Goal: Find contact information: Find contact information

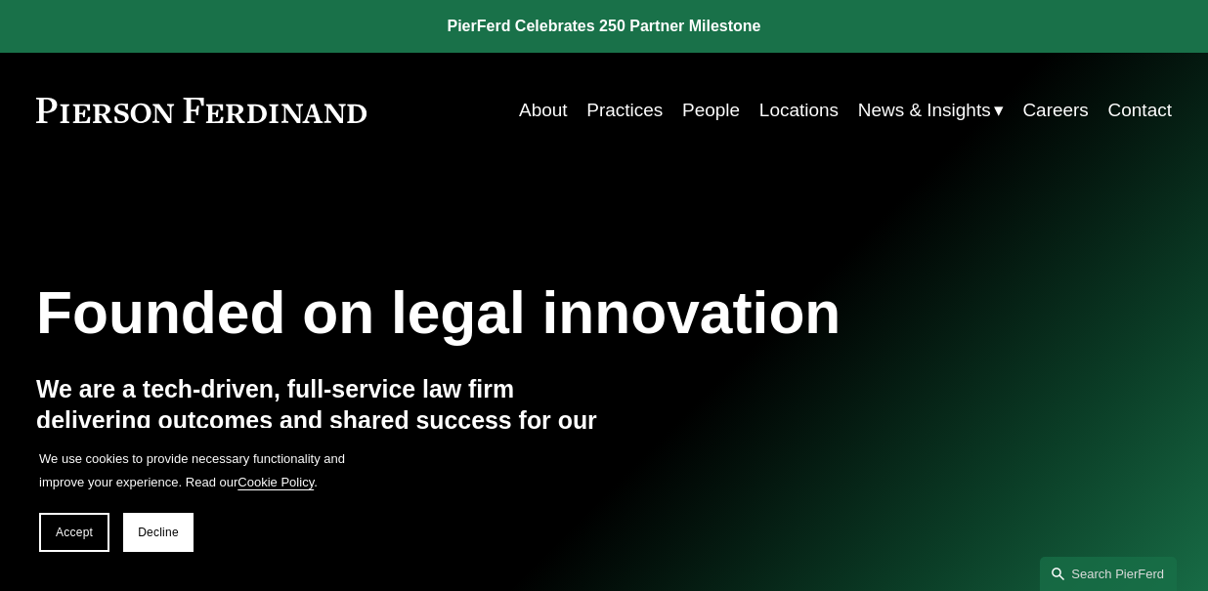
click at [531, 109] on link "About" at bounding box center [543, 110] width 49 height 37
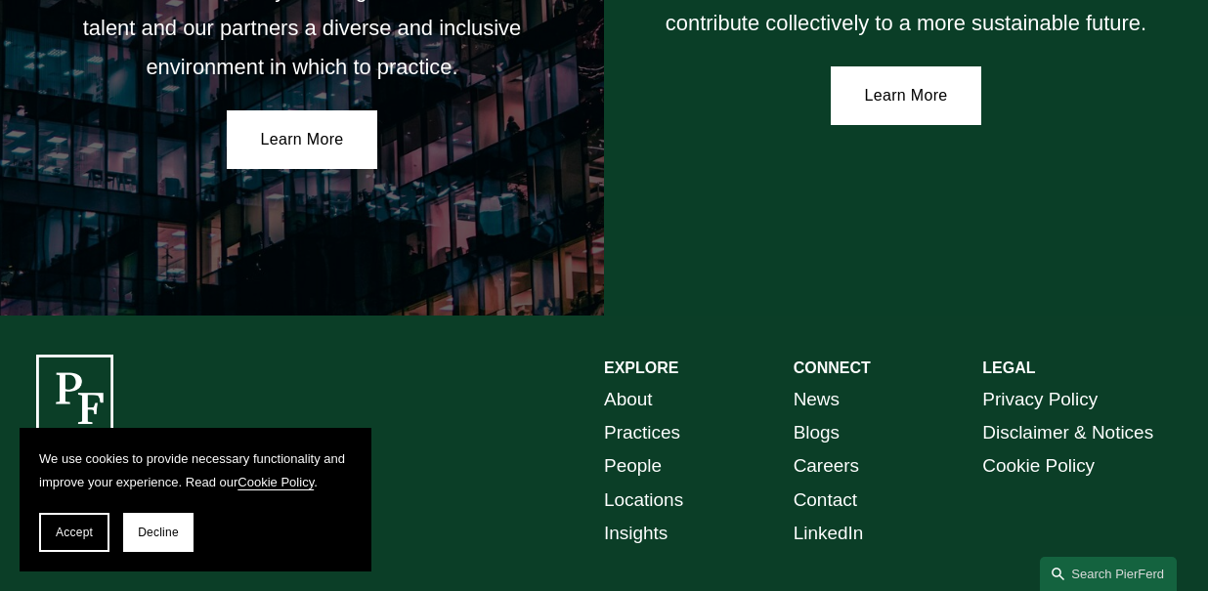
scroll to position [3354, 0]
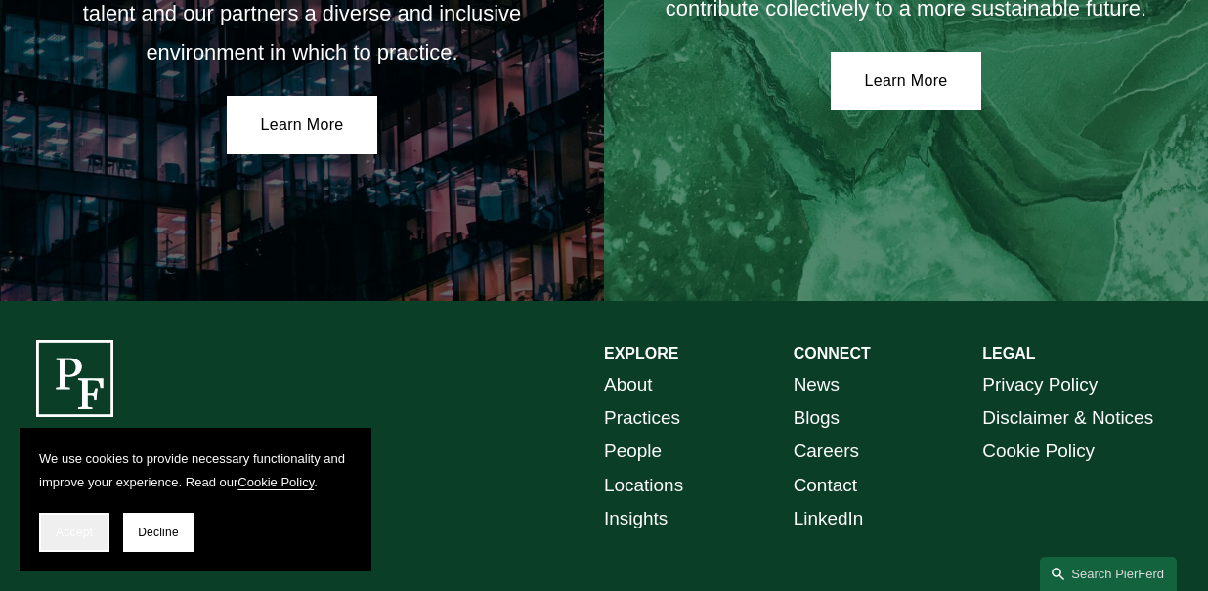
click at [85, 542] on button "Accept" at bounding box center [74, 532] width 70 height 39
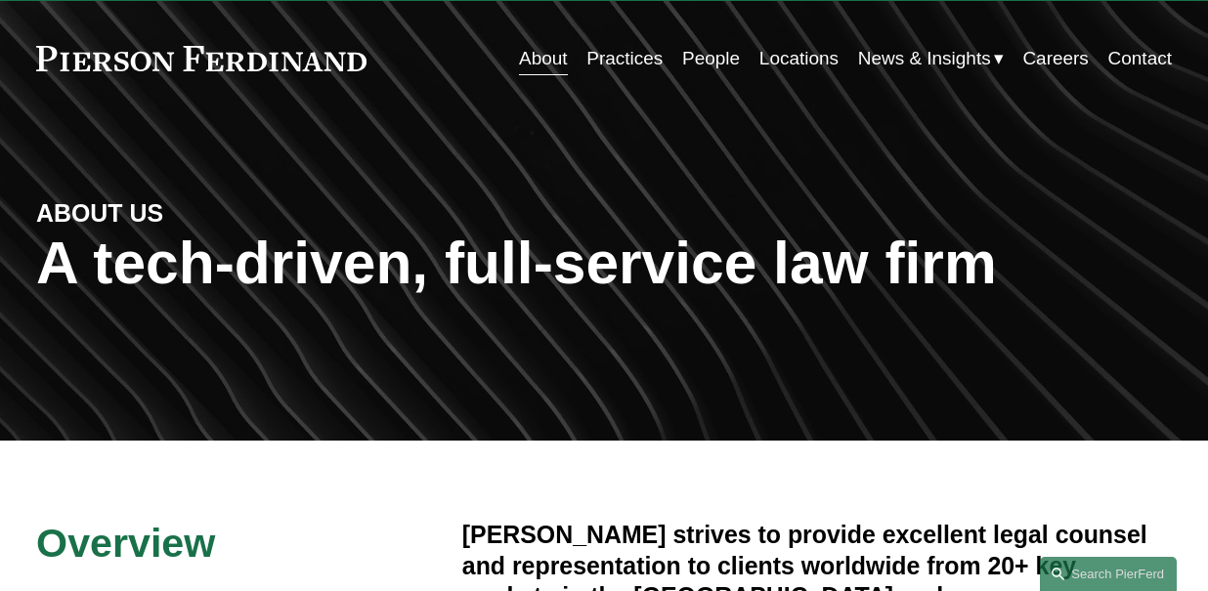
scroll to position [58, 0]
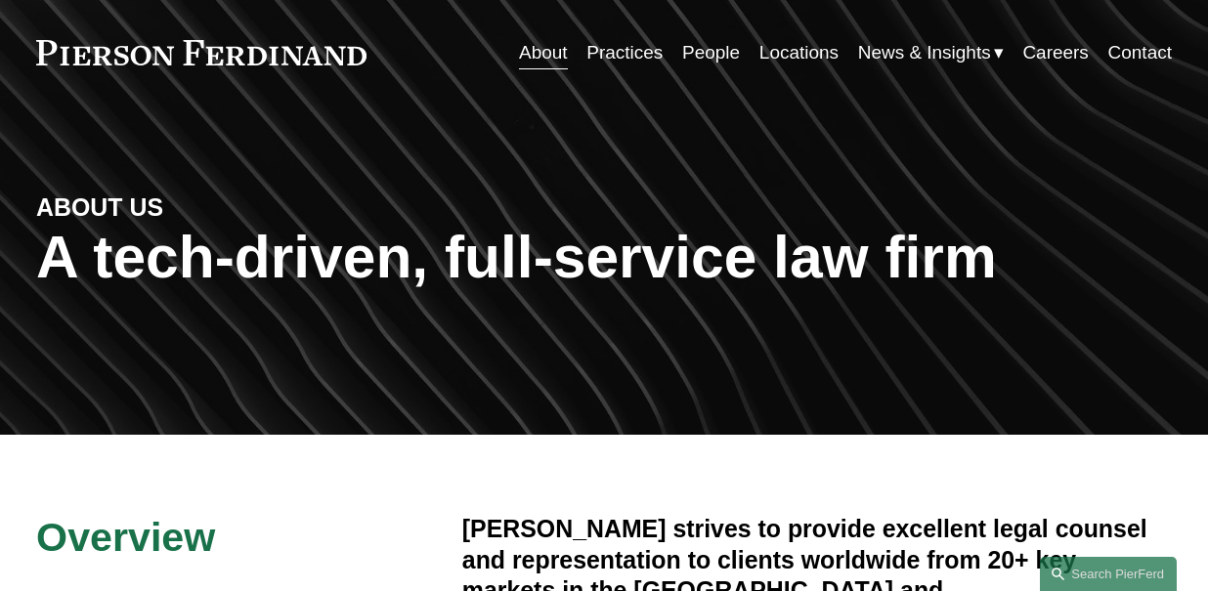
click at [775, 61] on link "Locations" at bounding box center [798, 52] width 79 height 37
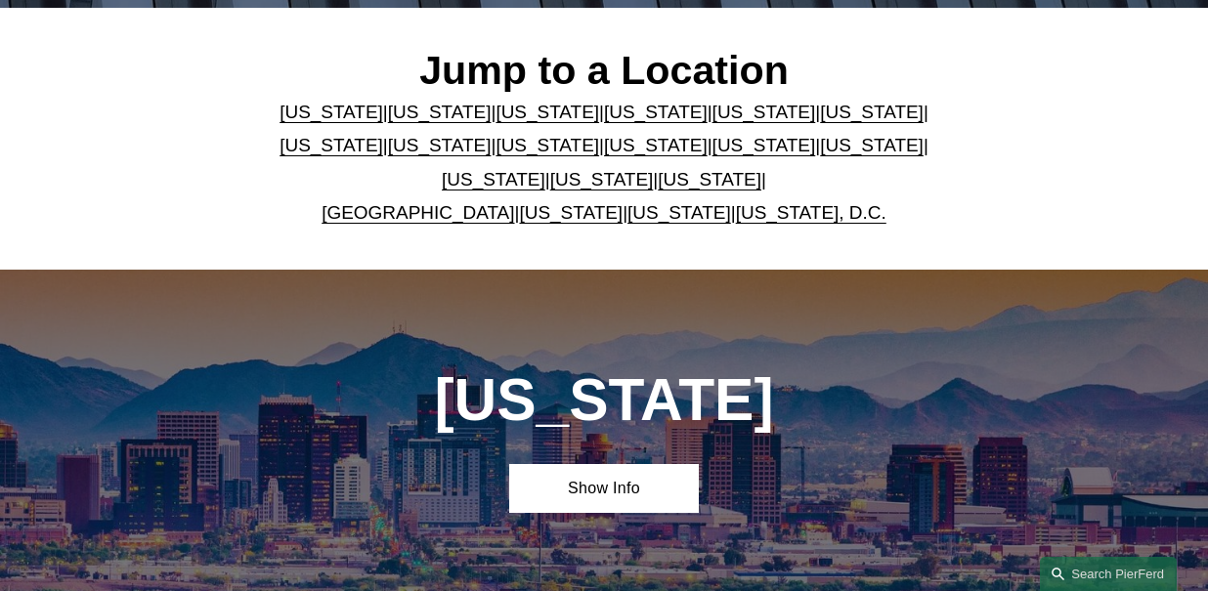
click at [442, 104] on link "[US_STATE]" at bounding box center [440, 112] width 104 height 21
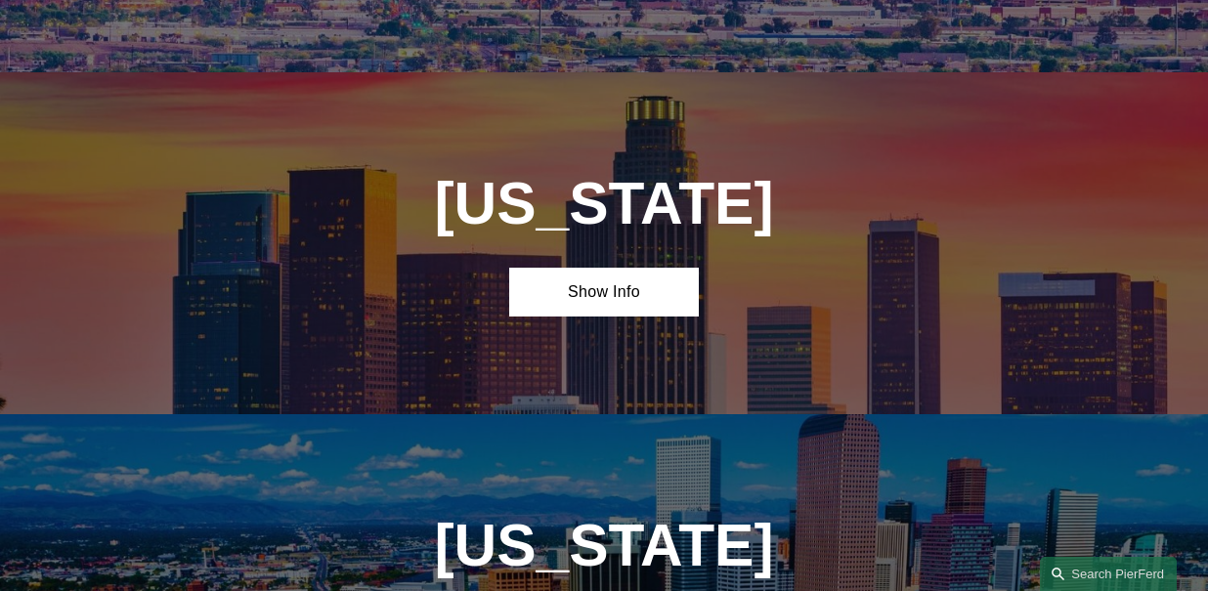
scroll to position [1095, 0]
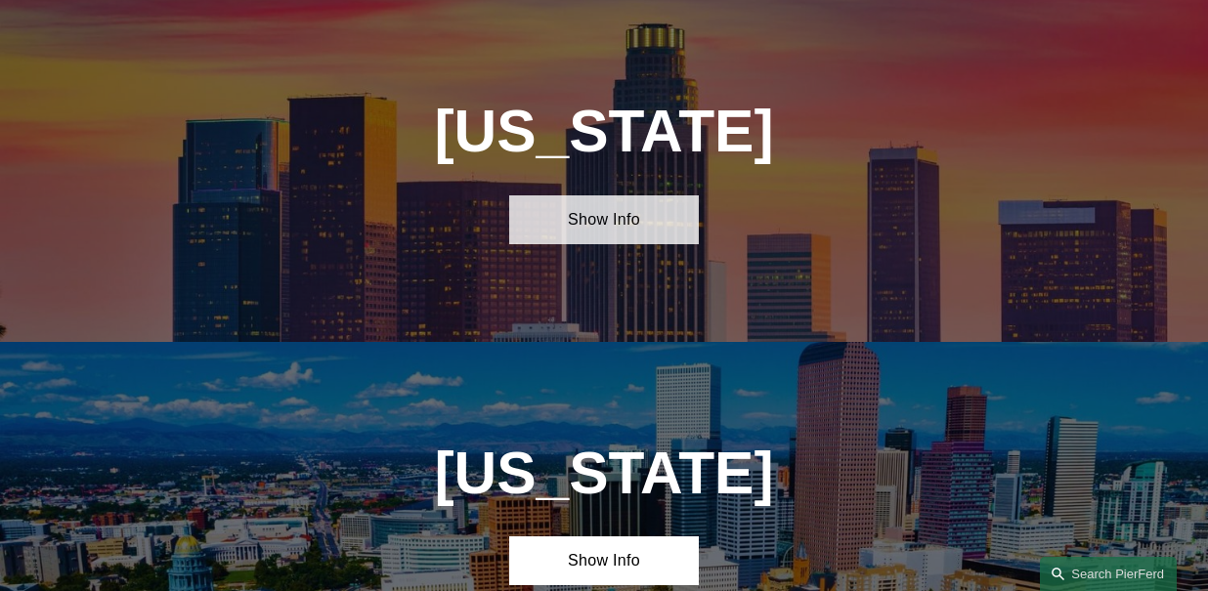
click at [576, 221] on link "Show Info" at bounding box center [604, 219] width 190 height 49
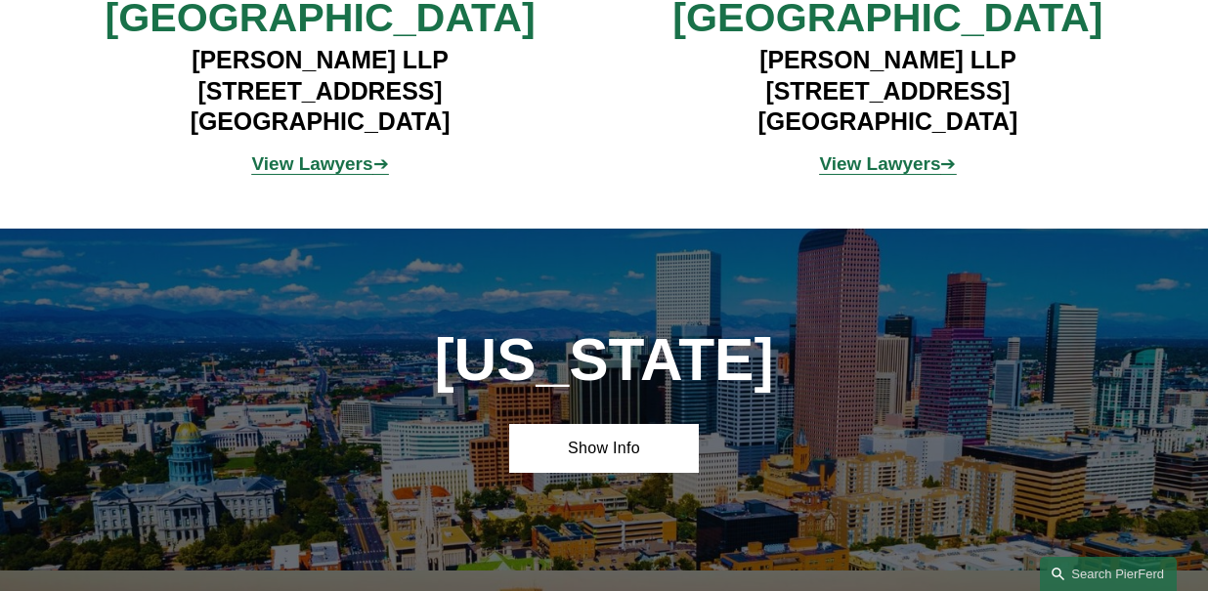
scroll to position [1486, 0]
